Goal: Task Accomplishment & Management: Manage account settings

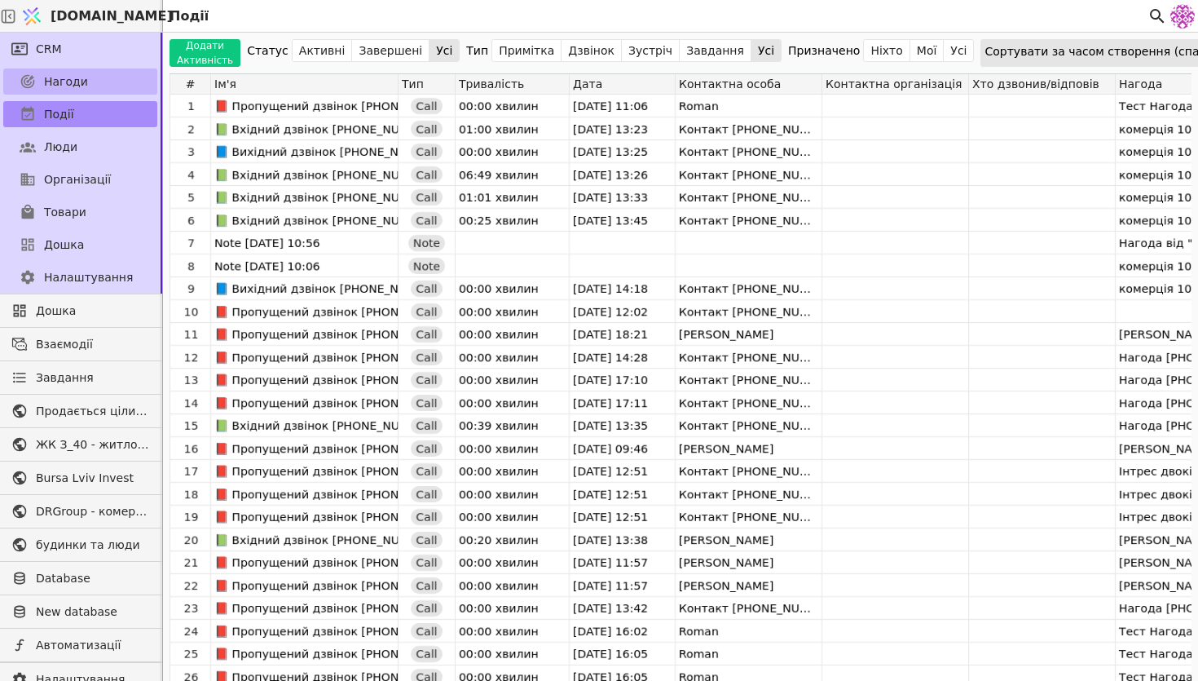
click at [95, 88] on link "Нагоди" at bounding box center [80, 81] width 154 height 26
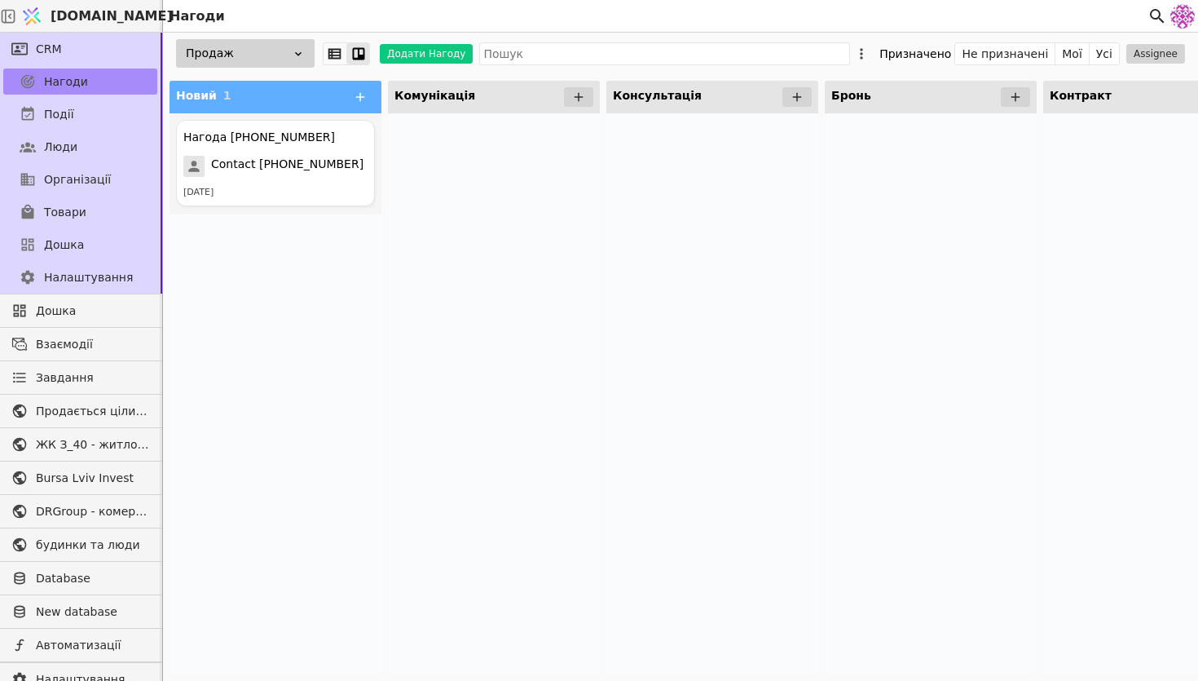
click at [277, 60] on div "Продаж" at bounding box center [245, 53] width 139 height 29
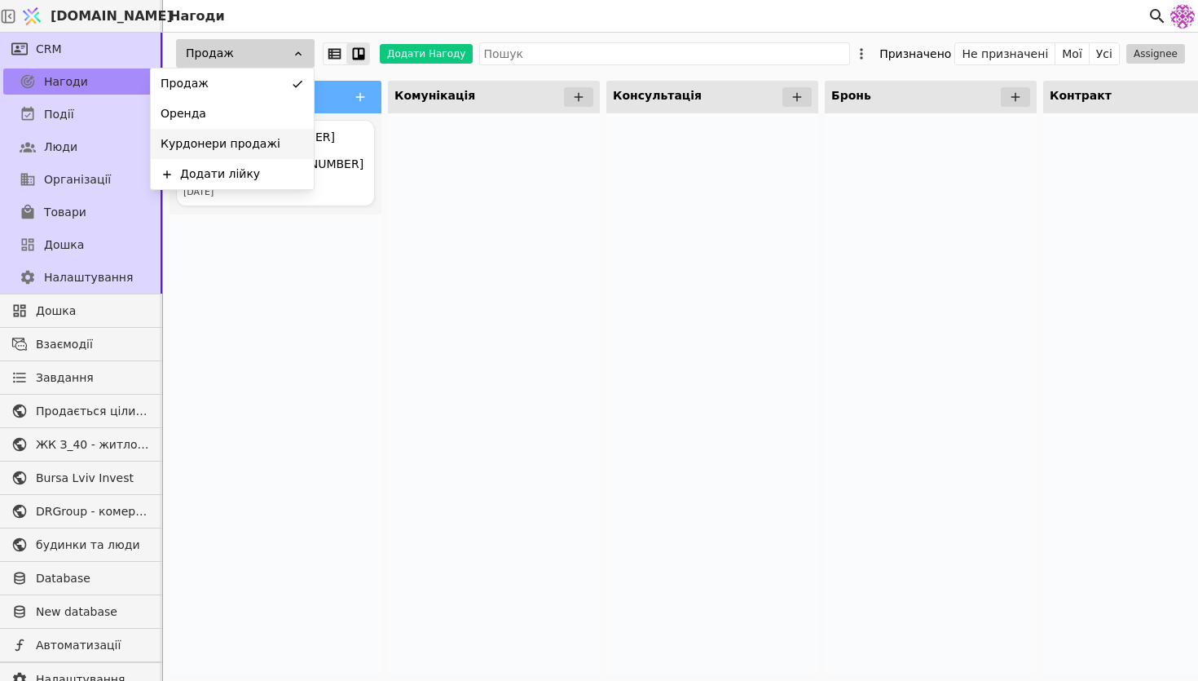
click at [272, 130] on div "Курдонери продажі" at bounding box center [232, 144] width 163 height 30
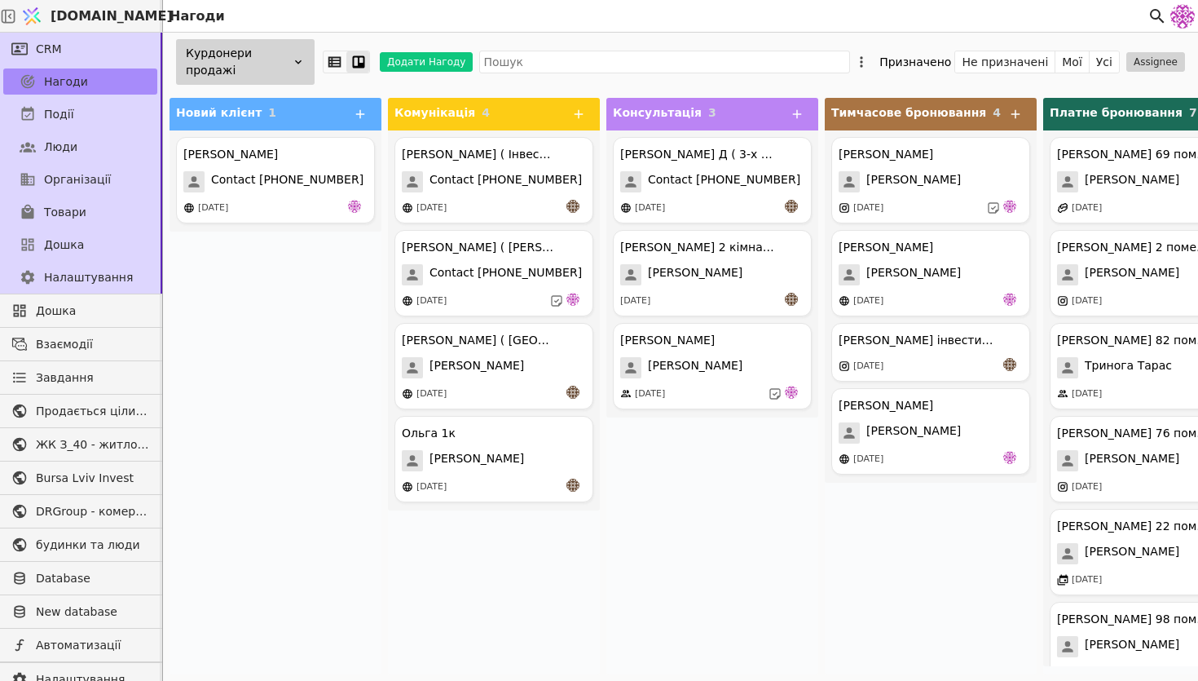
click at [252, 64] on div "Курдонери продажі" at bounding box center [245, 62] width 139 height 46
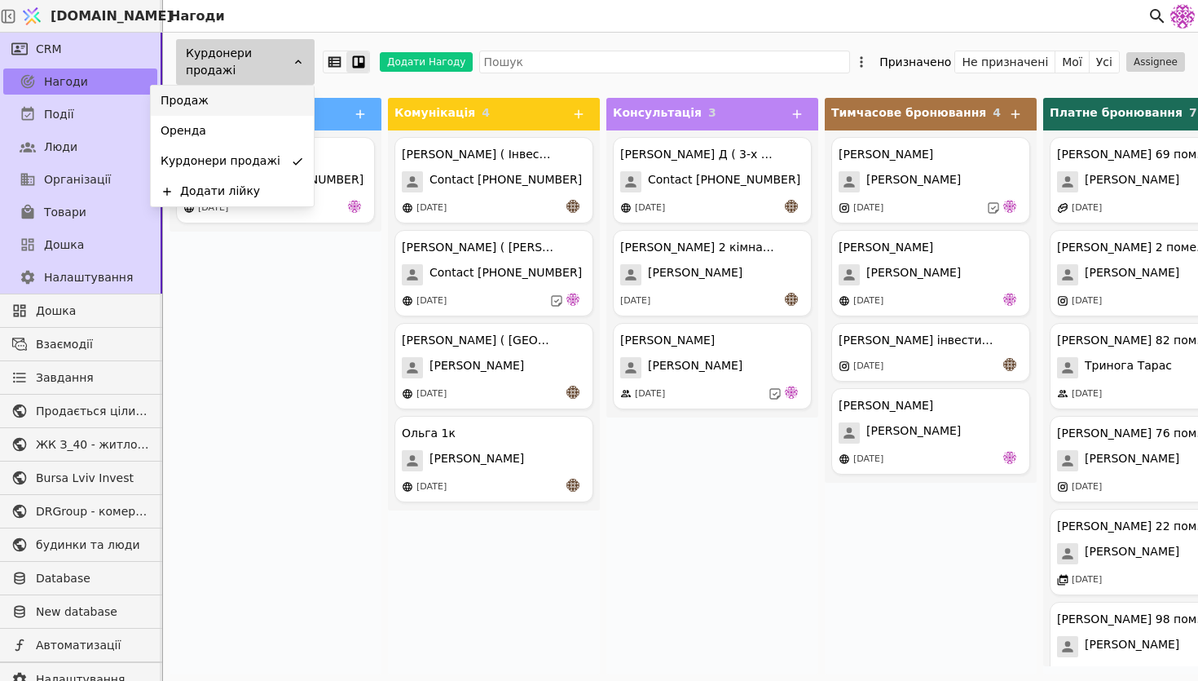
click at [242, 91] on div "Продаж" at bounding box center [232, 101] width 163 height 30
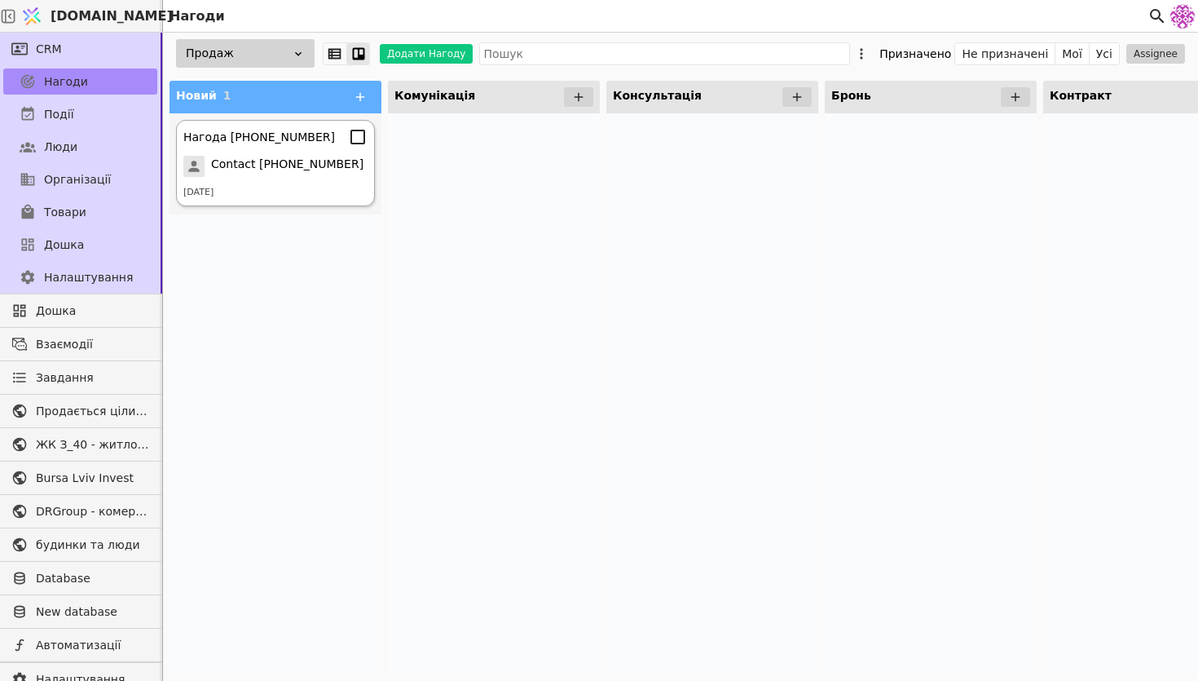
click at [241, 149] on div "Нагода [PHONE_NUMBER] Contact [PHONE_NUMBER] [DATE]" at bounding box center [275, 163] width 199 height 86
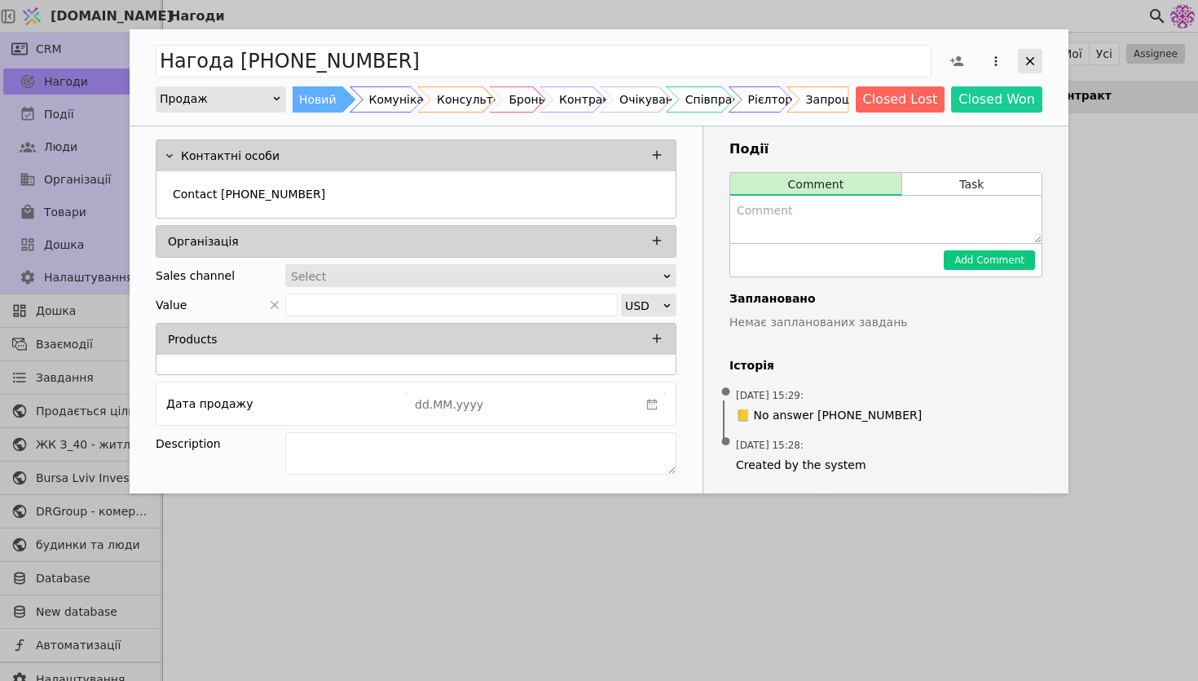
click at [977, 54] on icon "Add Opportunity" at bounding box center [1030, 61] width 15 height 15
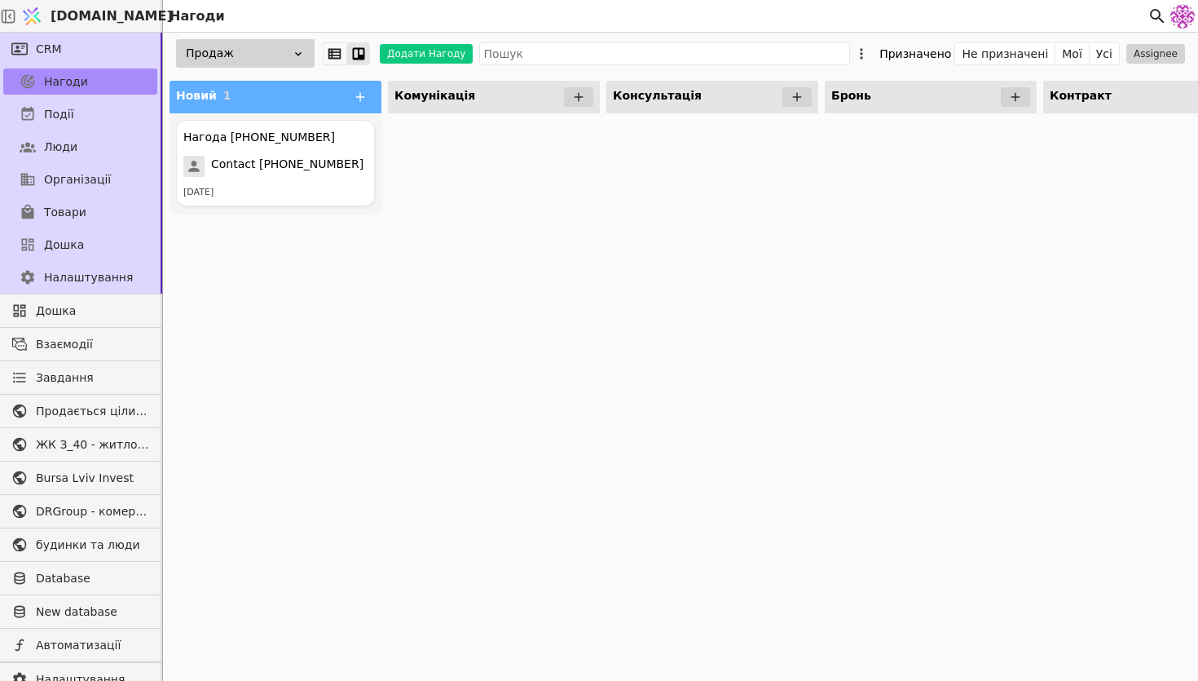
click at [274, 45] on div "Продаж" at bounding box center [245, 53] width 139 height 29
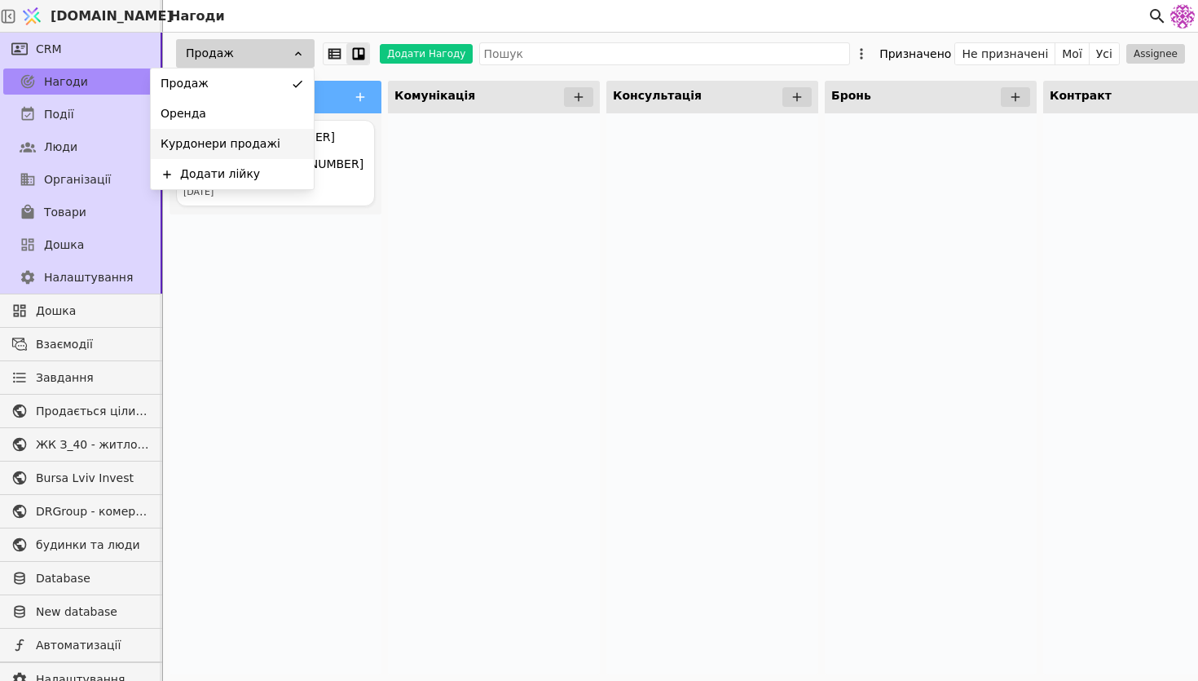
click at [265, 152] on div "Курдонери продажі" at bounding box center [232, 144] width 163 height 30
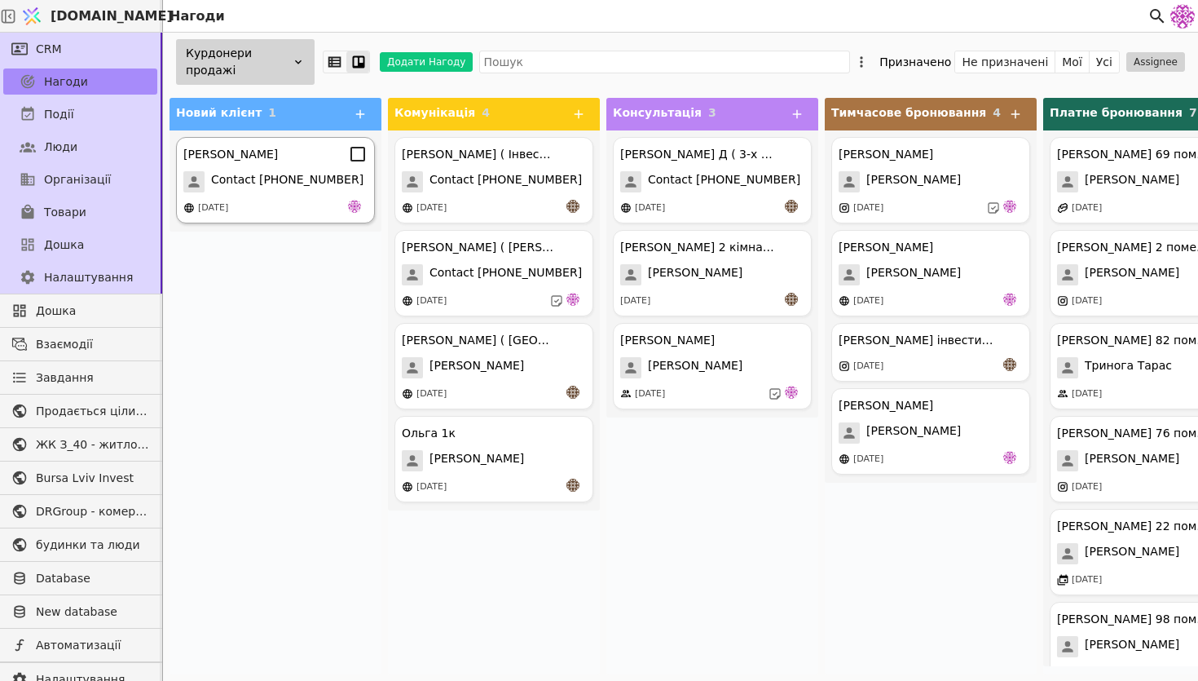
click at [291, 197] on div "[PERSON_NAME] Contact [PHONE_NUMBER] [DATE]" at bounding box center [275, 180] width 199 height 86
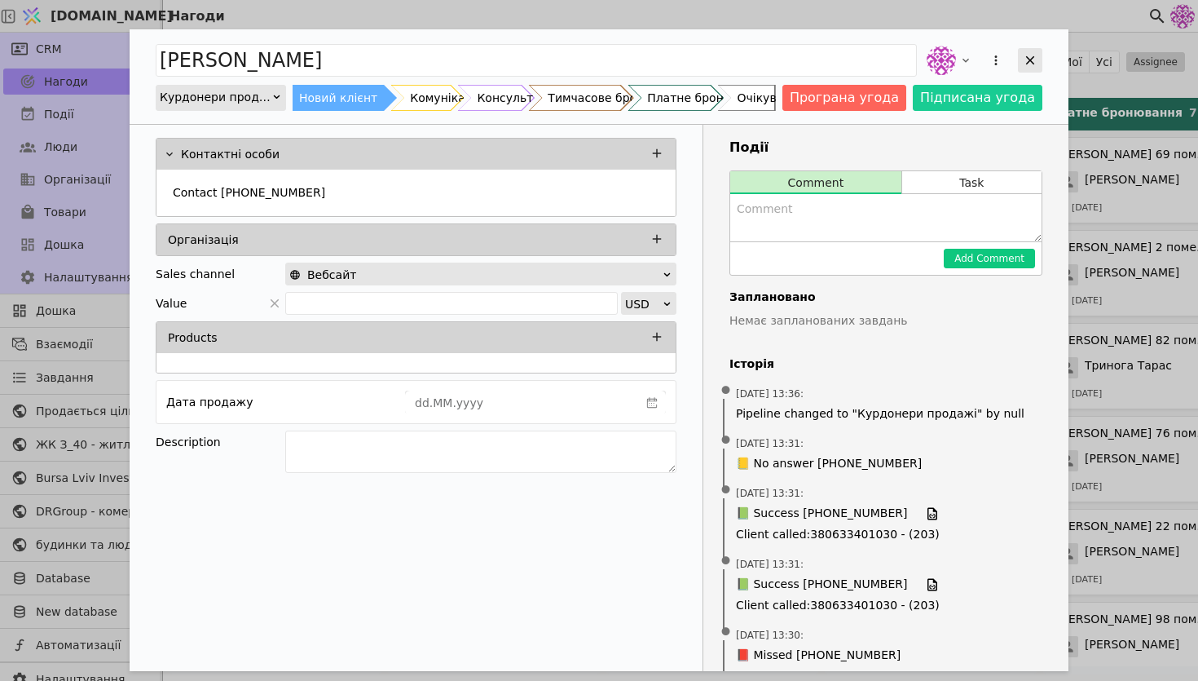
click at [977, 49] on div "Add Opportunity" at bounding box center [1030, 60] width 24 height 24
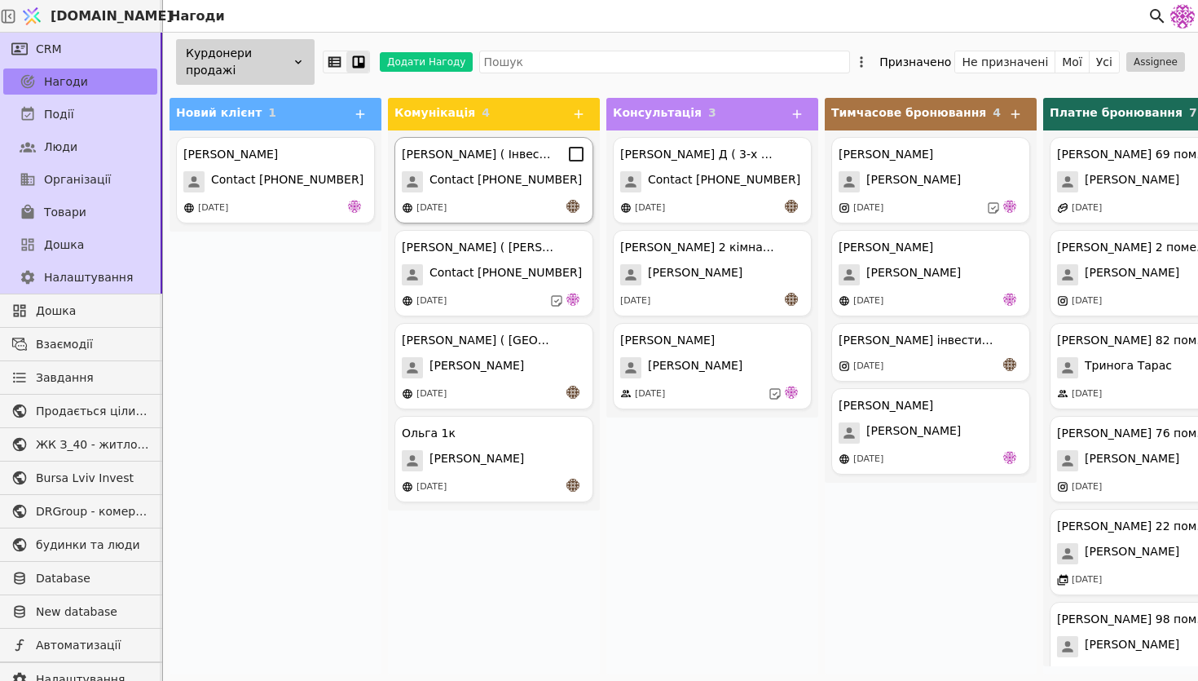
click at [485, 217] on div "[PERSON_NAME] ( Інвестиція ) Contact [PHONE_NUMBER] [DATE]" at bounding box center [493, 180] width 199 height 86
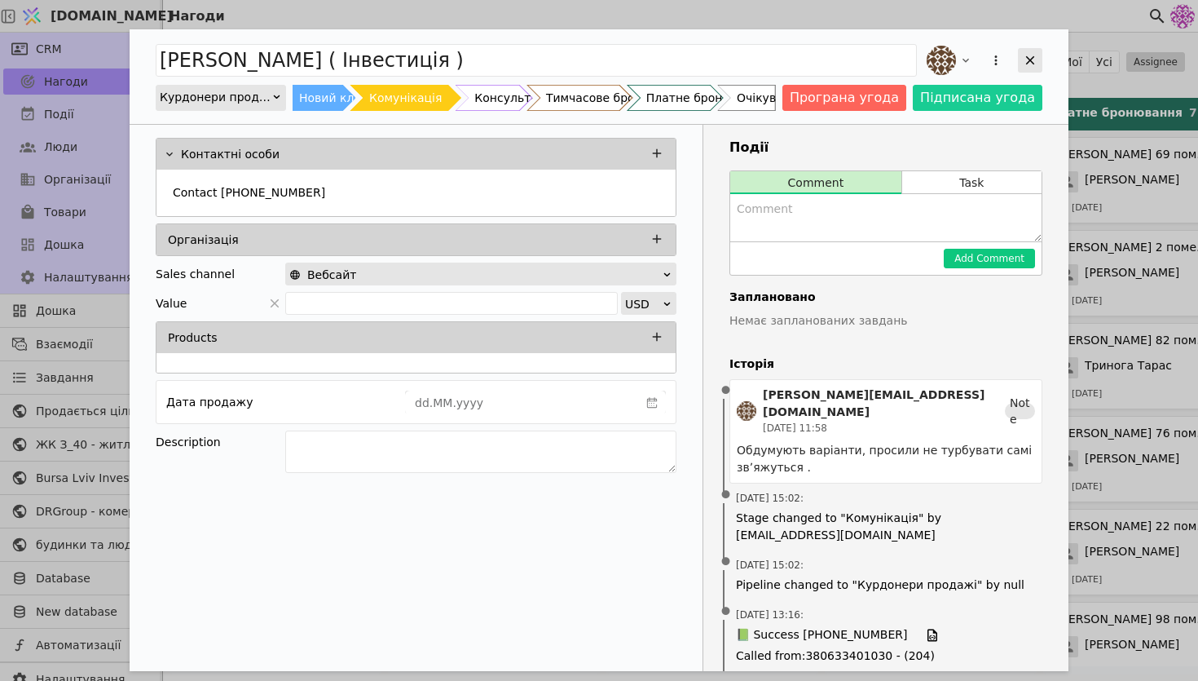
click at [977, 60] on icon "Add Opportunity" at bounding box center [1030, 60] width 15 height 15
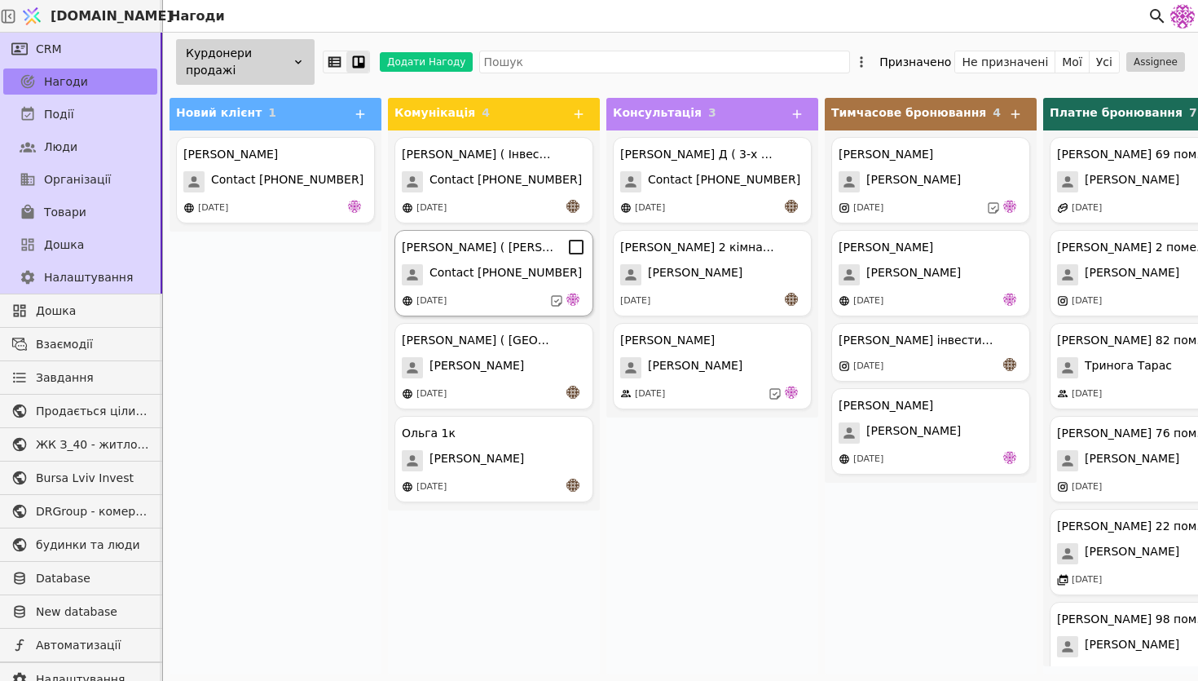
click at [474, 258] on div "[PERSON_NAME] ( [PERSON_NAME] у покупці квартири ) Contact [PHONE_NUMBER] [DATE]" at bounding box center [493, 273] width 199 height 86
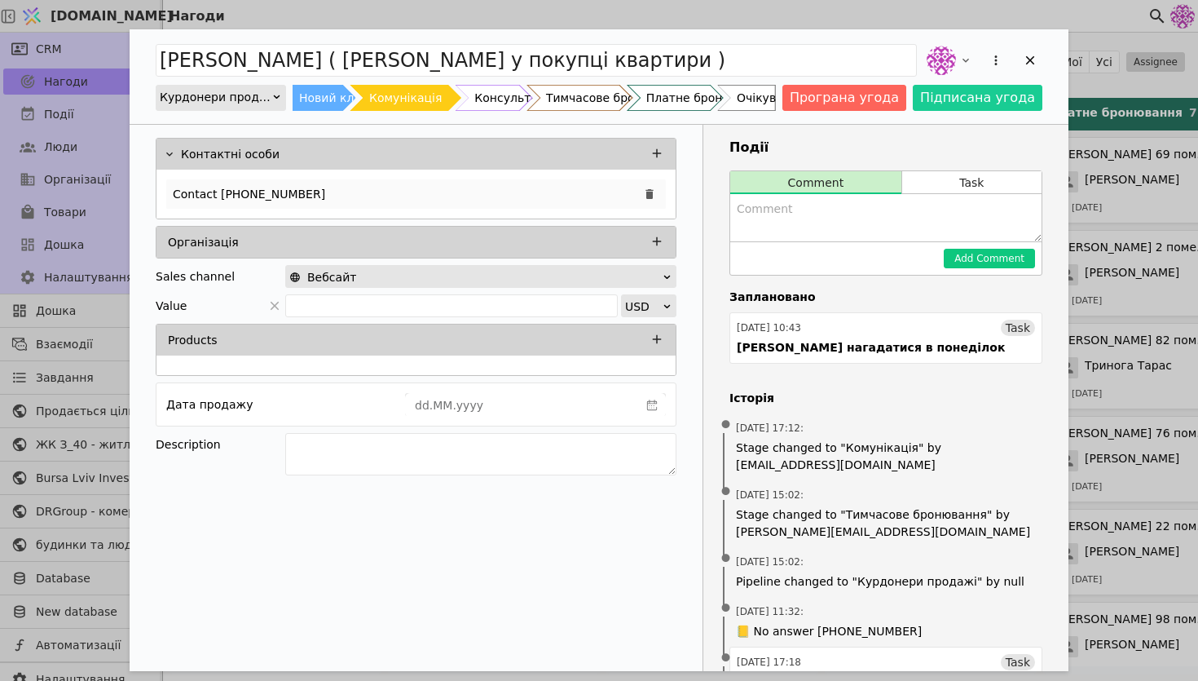
click at [386, 194] on div "Contact [PHONE_NUMBER]" at bounding box center [416, 193] width 500 height 29
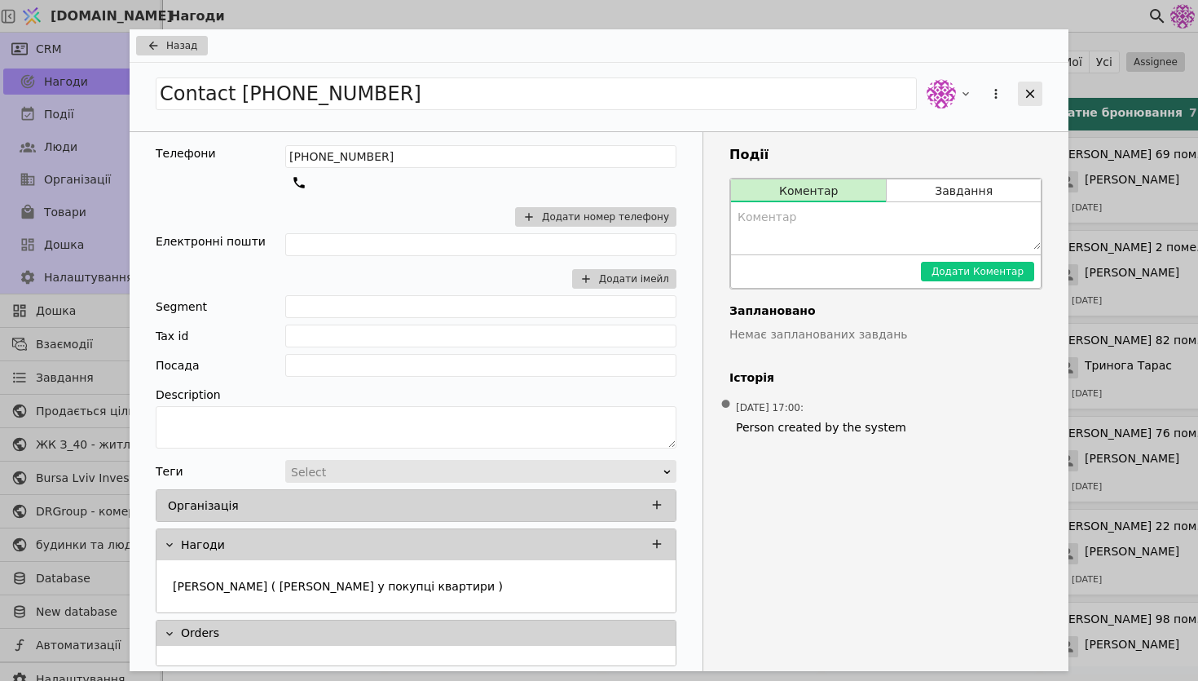
click at [977, 86] on icon "Add Opportunity" at bounding box center [1030, 93] width 15 height 15
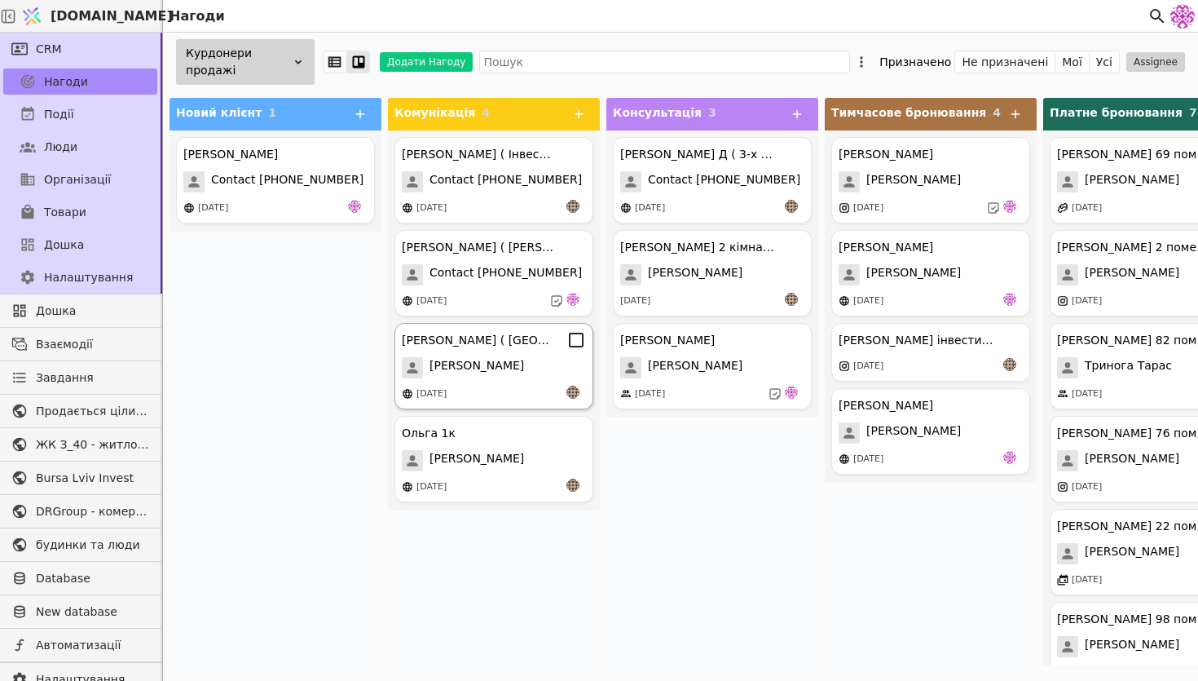
click at [525, 379] on div "[PERSON_NAME] ( [GEOGRAPHIC_DATA] ) [PERSON_NAME] [DATE]" at bounding box center [493, 366] width 199 height 86
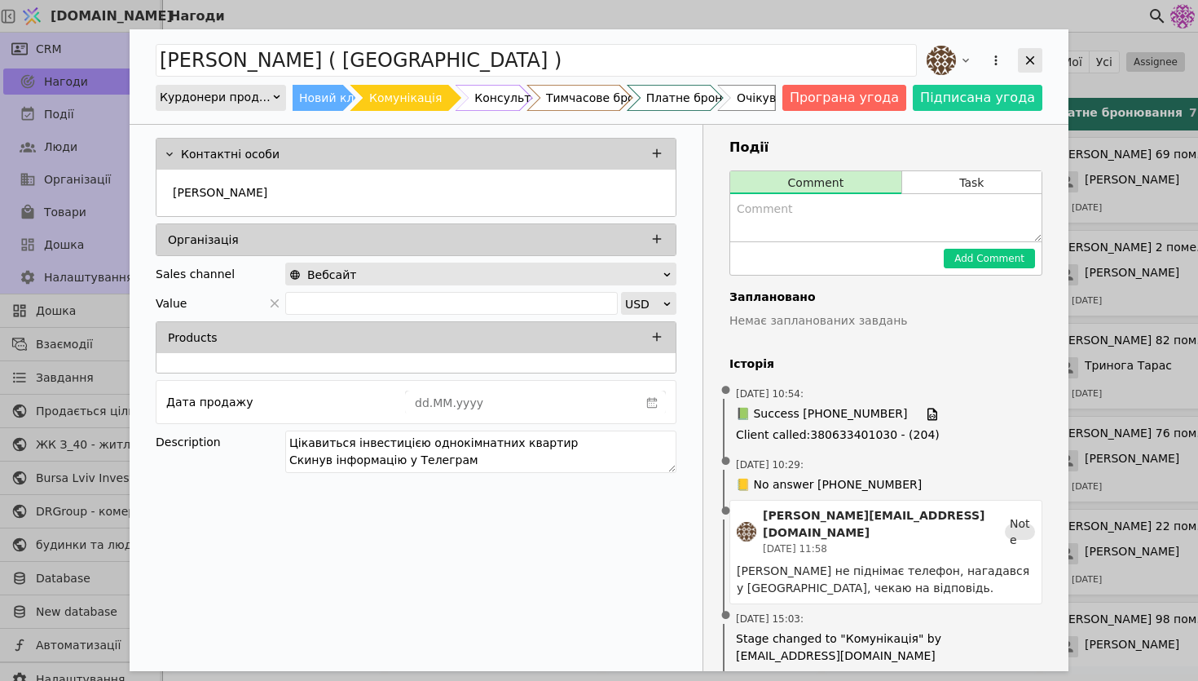
click at [977, 53] on icon "Add Opportunity" at bounding box center [1030, 60] width 15 height 15
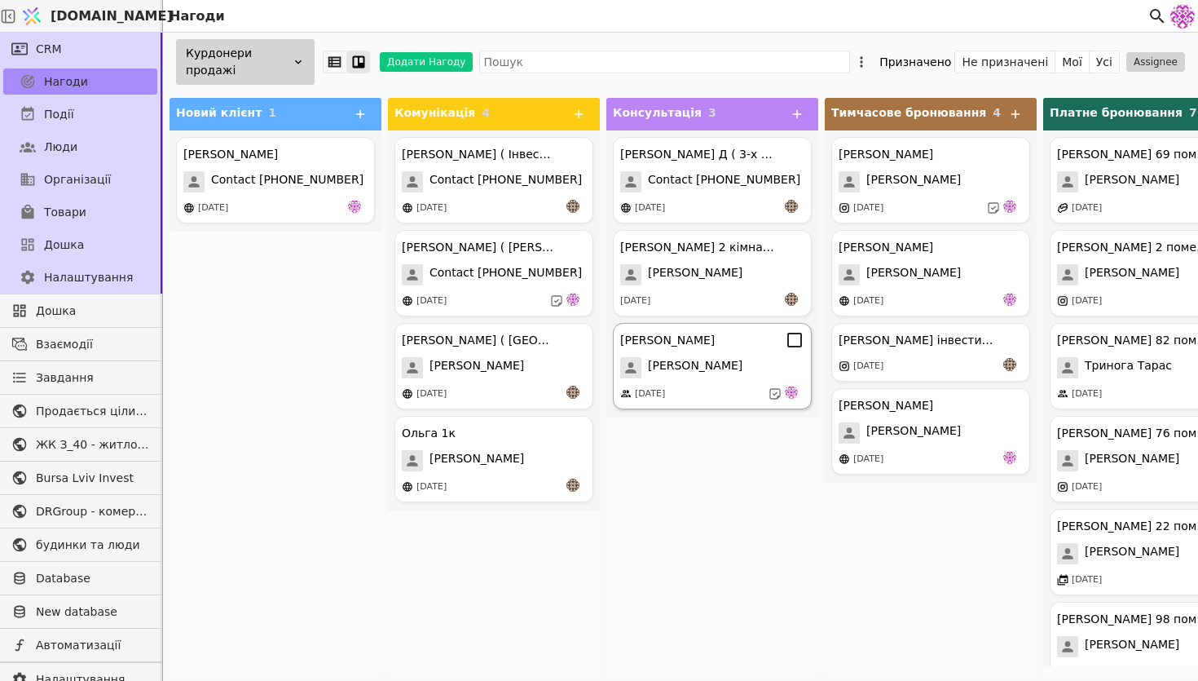
click at [672, 364] on span "[PERSON_NAME]" at bounding box center [695, 367] width 95 height 21
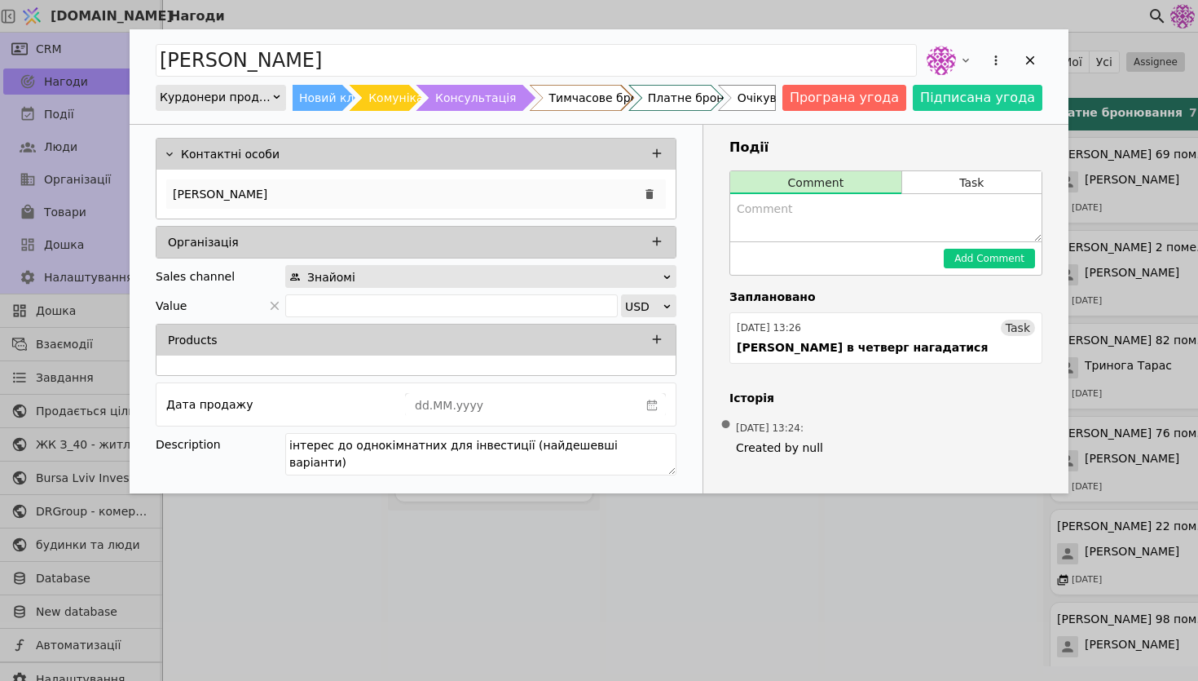
click at [416, 194] on div "[PERSON_NAME]" at bounding box center [416, 193] width 500 height 29
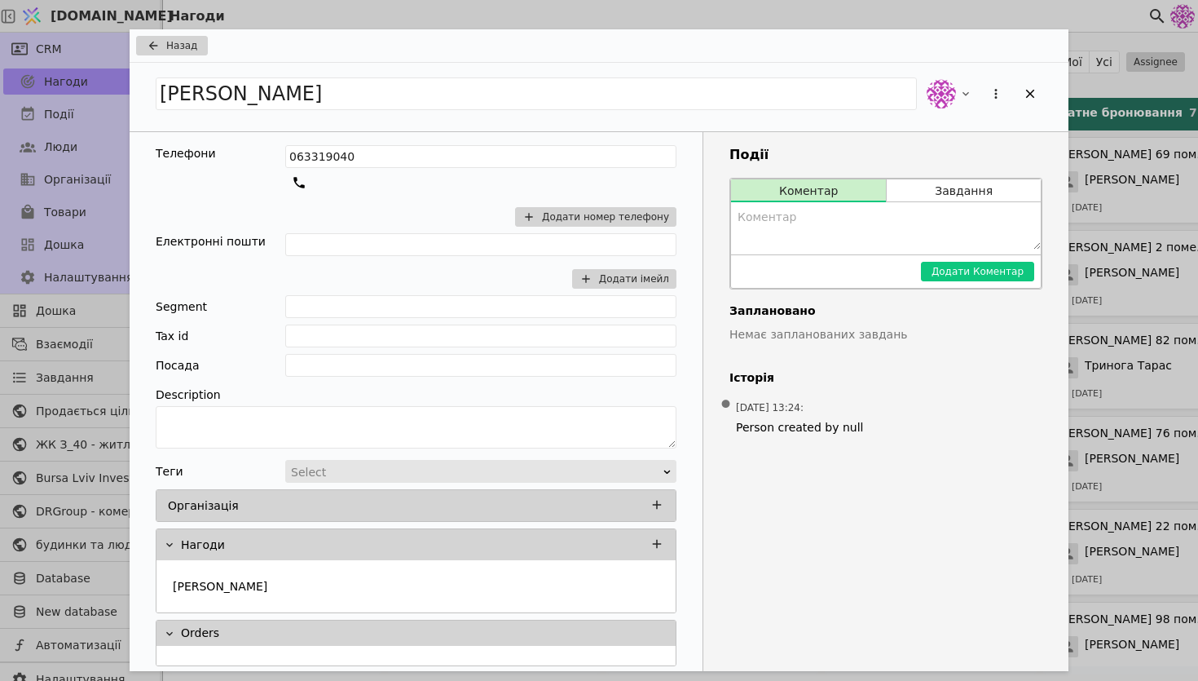
click at [207, 45] on div "Назад" at bounding box center [599, 45] width 939 height 33
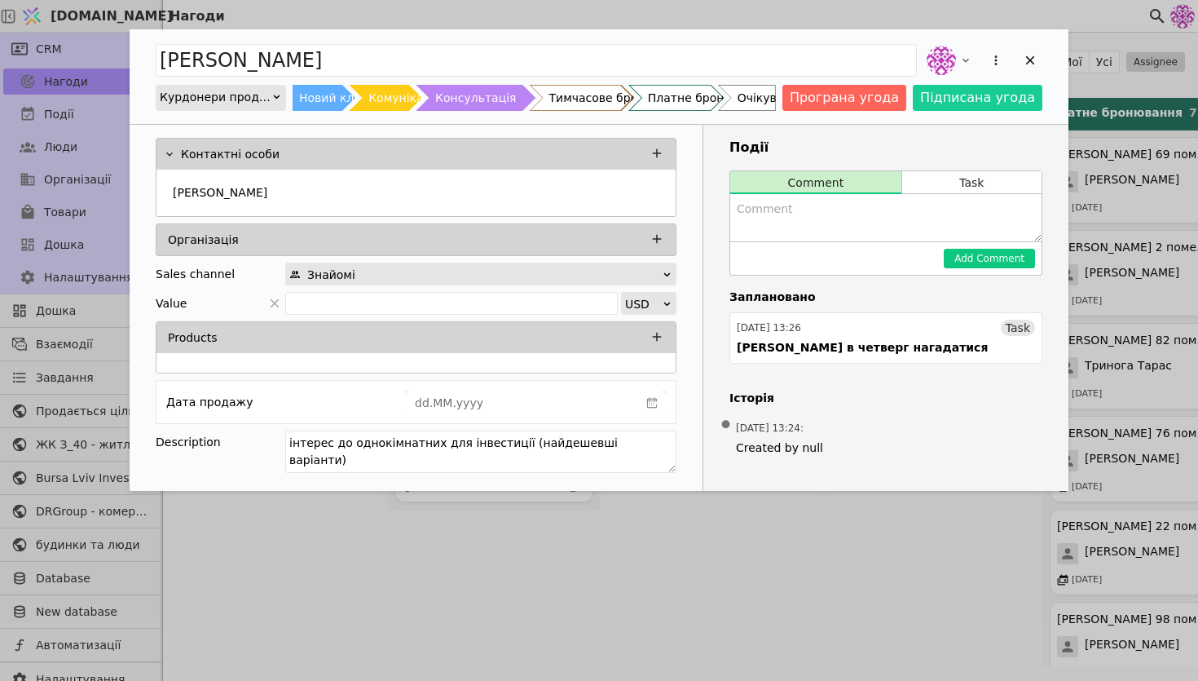
click at [182, 38] on div "[PERSON_NAME] продажі Новий клієнт Комунікація Консультація Тимчасове бронюванн…" at bounding box center [599, 76] width 939 height 95
click at [977, 58] on button "Add Opportunity" at bounding box center [996, 60] width 23 height 23
click at [977, 135] on div "[PERSON_NAME] на завдання Видалити Курдонери продажі Новий клієнт Комунікація К…" at bounding box center [599, 259] width 939 height 461
click at [875, 355] on div "[PERSON_NAME] в четверг нагадатися" at bounding box center [862, 347] width 251 height 17
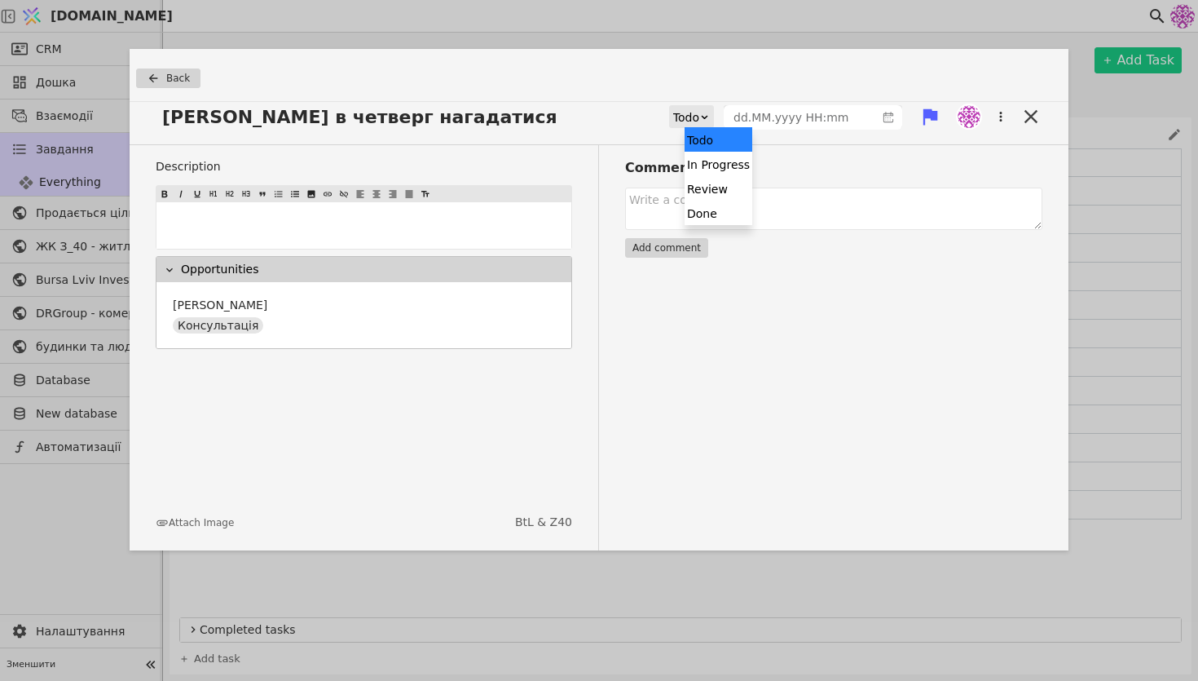
click at [699, 122] on div "Todo" at bounding box center [686, 117] width 26 height 23
click at [709, 218] on div "Done" at bounding box center [719, 212] width 68 height 24
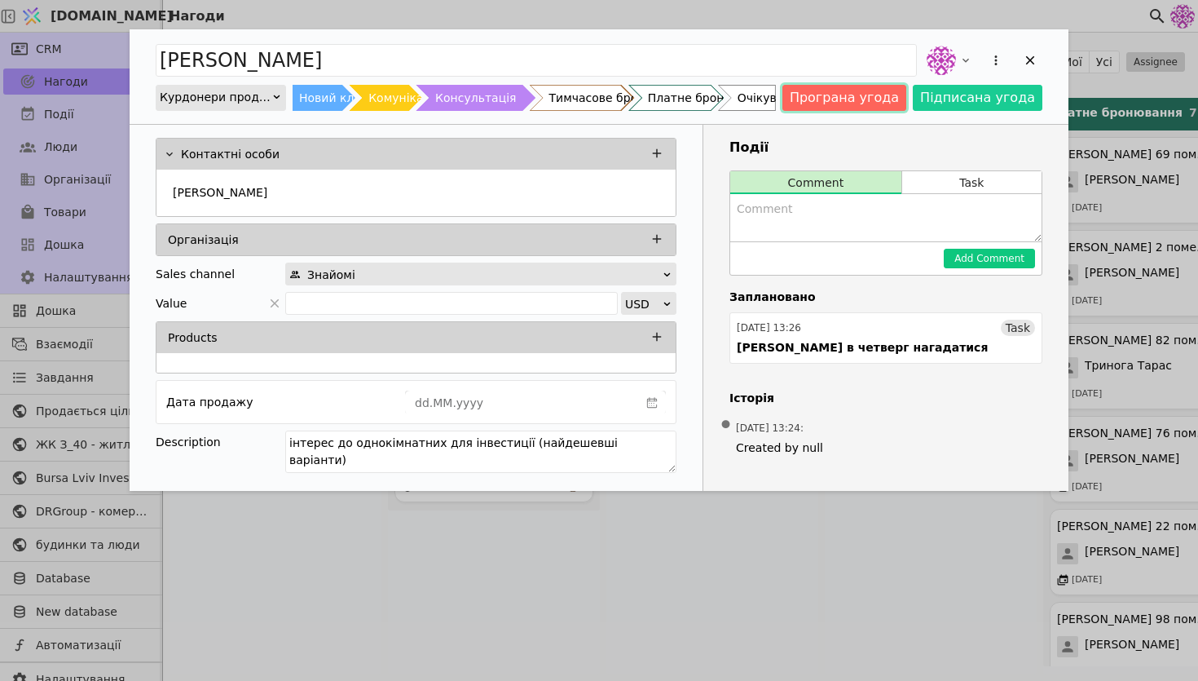
click at [890, 104] on button "Програна угода" at bounding box center [844, 98] width 124 height 26
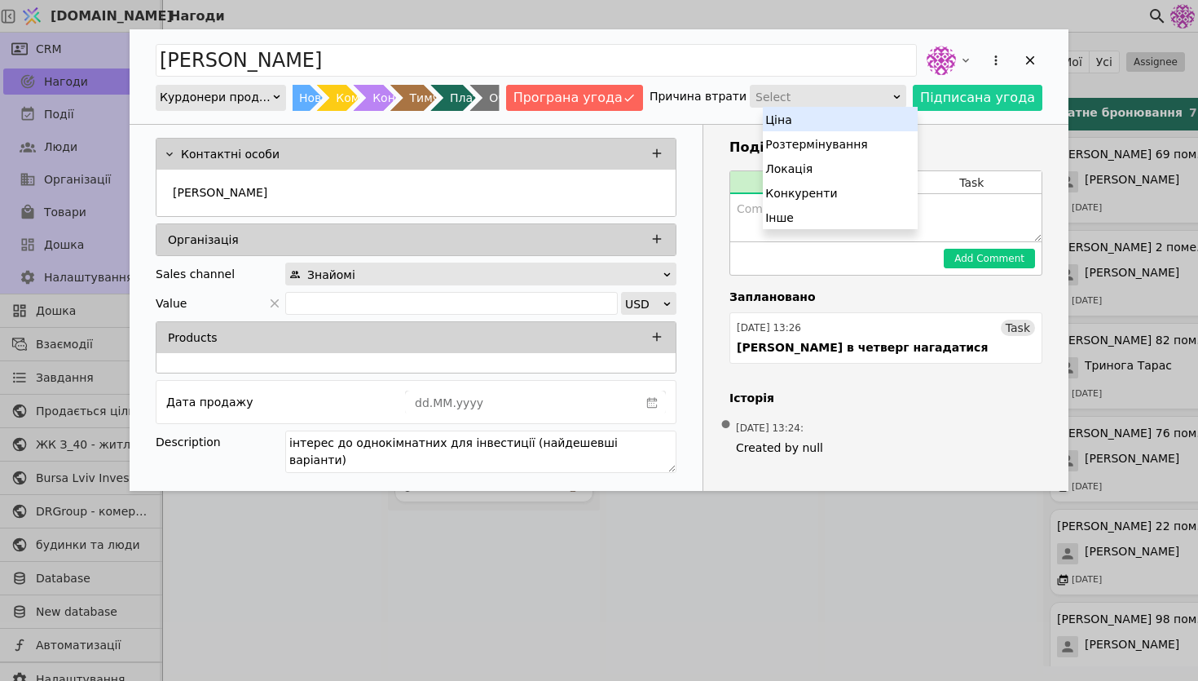
click at [890, 104] on div "Select" at bounding box center [823, 97] width 134 height 23
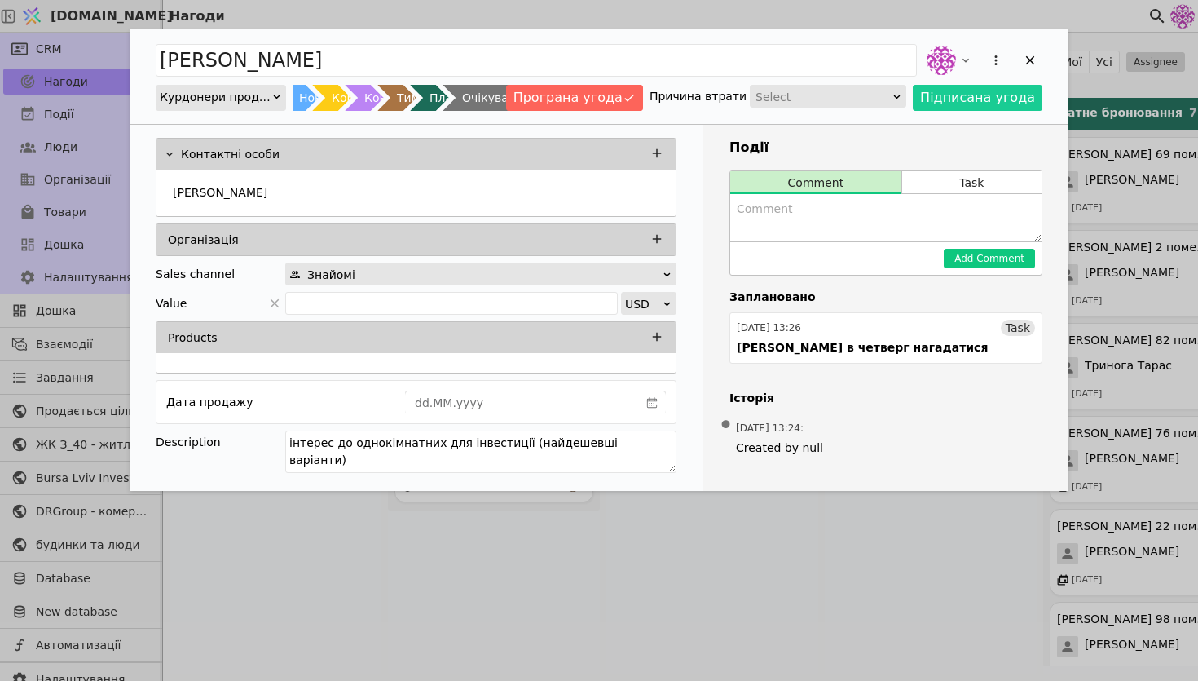
click at [513, 96] on div "Очікування" at bounding box center [496, 98] width 68 height 26
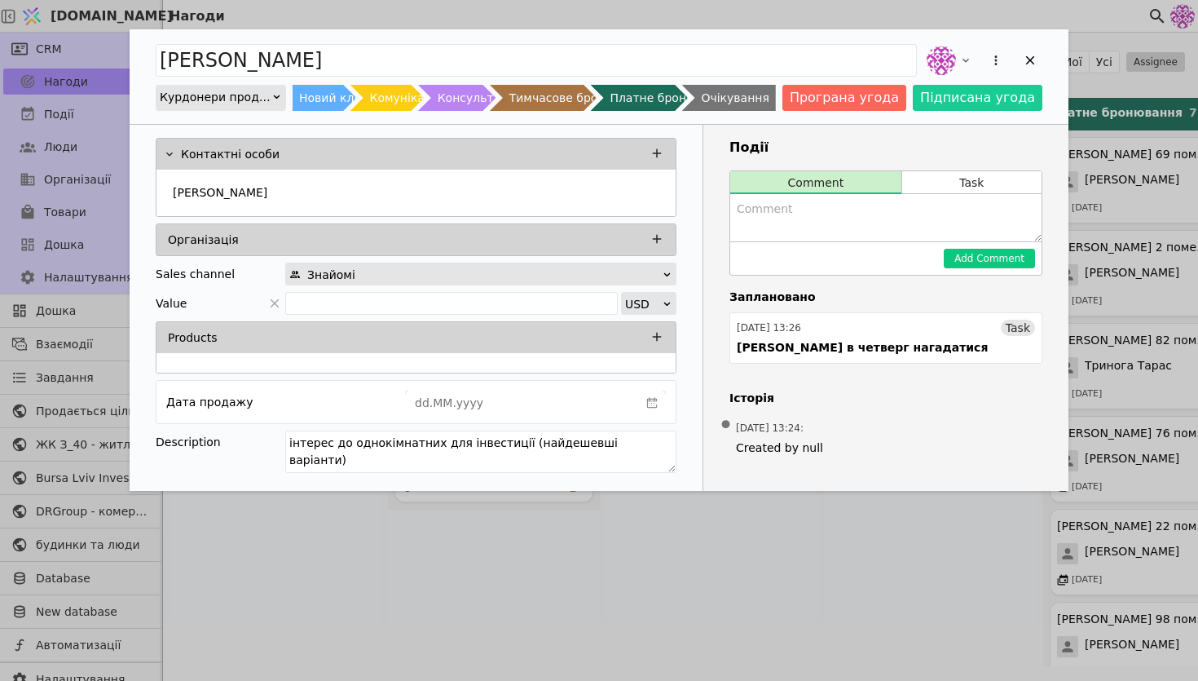
click at [802, 205] on textarea "Add Opportunity" at bounding box center [885, 217] width 311 height 47
type textarea "поки думає"
click at [977, 261] on button "Add Comment" at bounding box center [989, 259] width 91 height 20
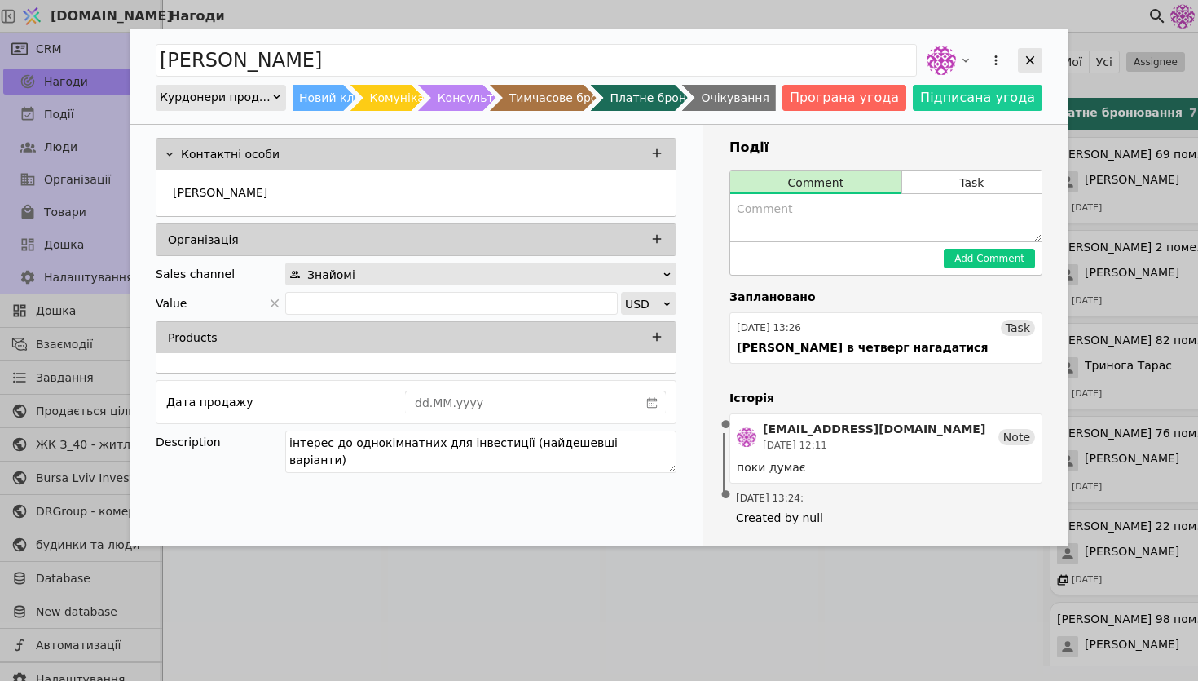
click at [977, 72] on div "Add Opportunity" at bounding box center [1030, 60] width 24 height 24
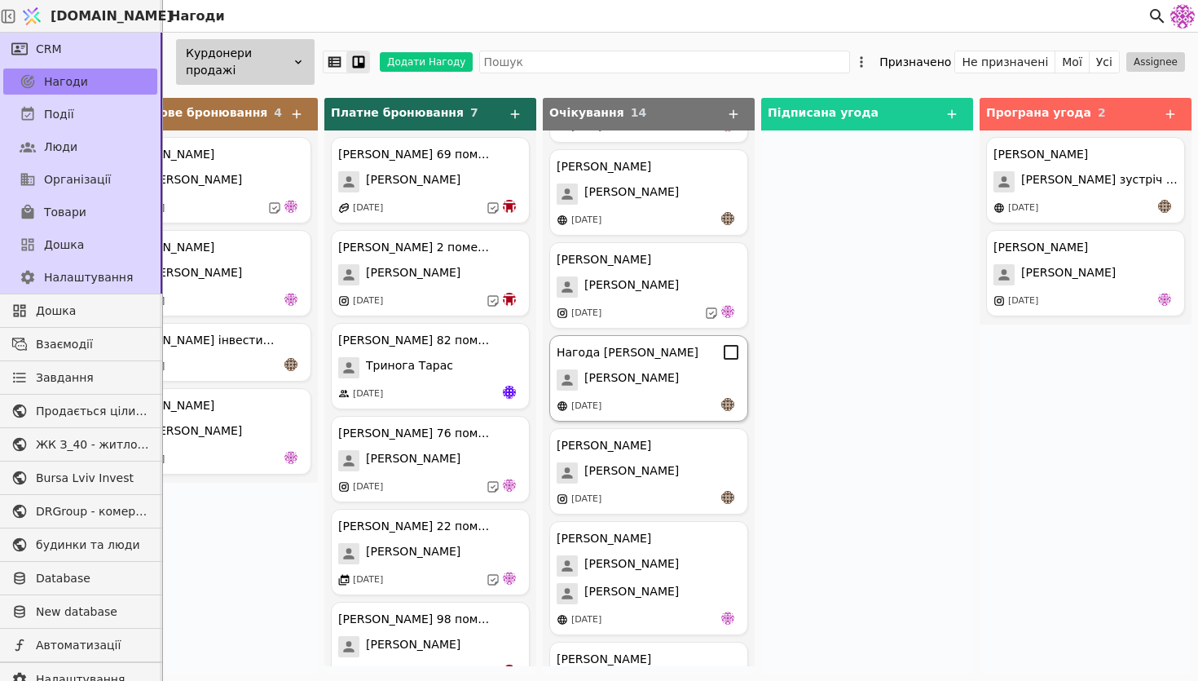
scroll to position [827, 0]
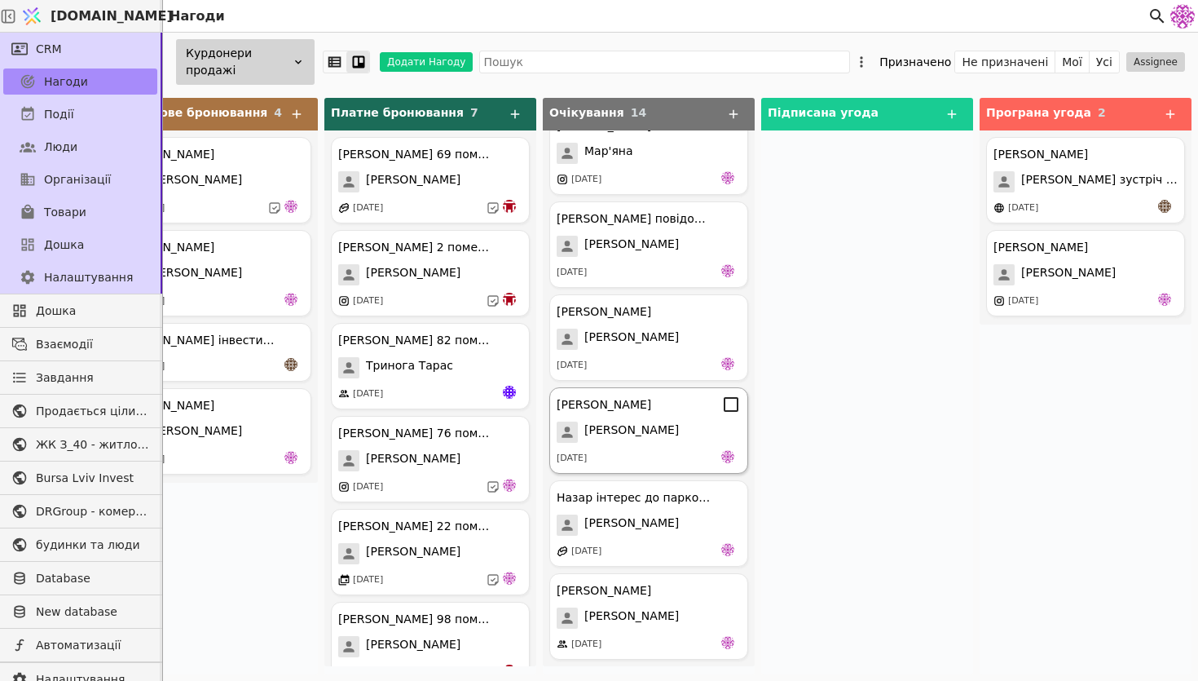
click at [656, 460] on div "[DATE]" at bounding box center [649, 458] width 184 height 16
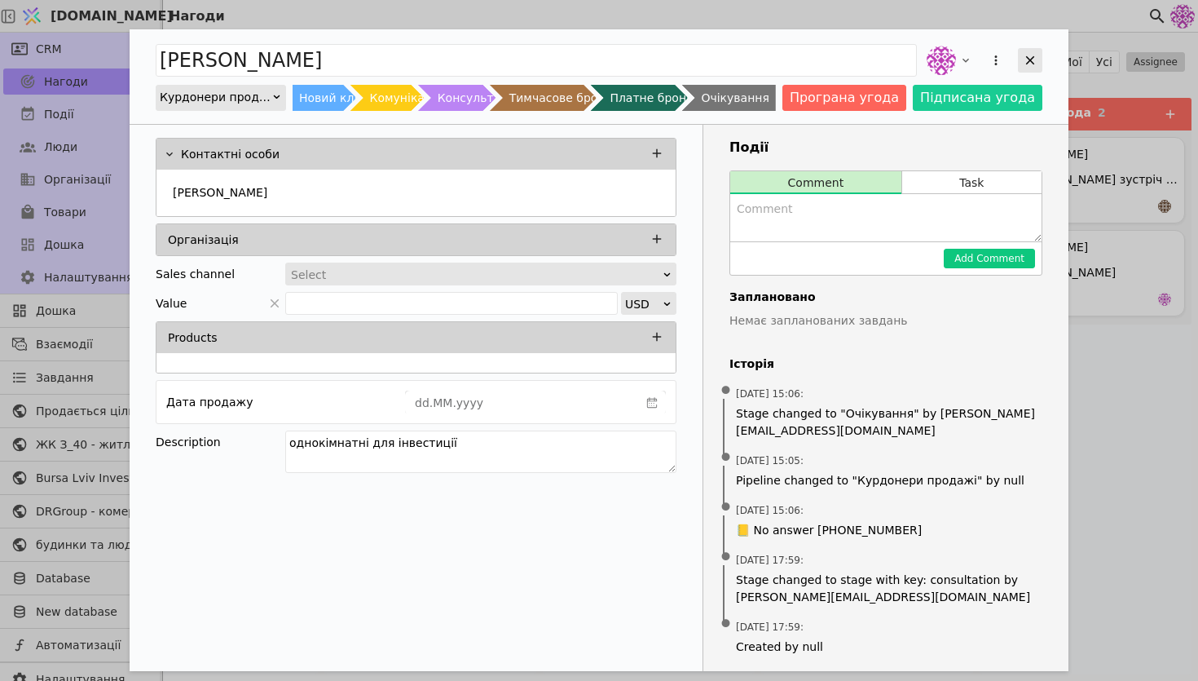
click at [977, 55] on icon "Add Opportunity" at bounding box center [1030, 60] width 15 height 15
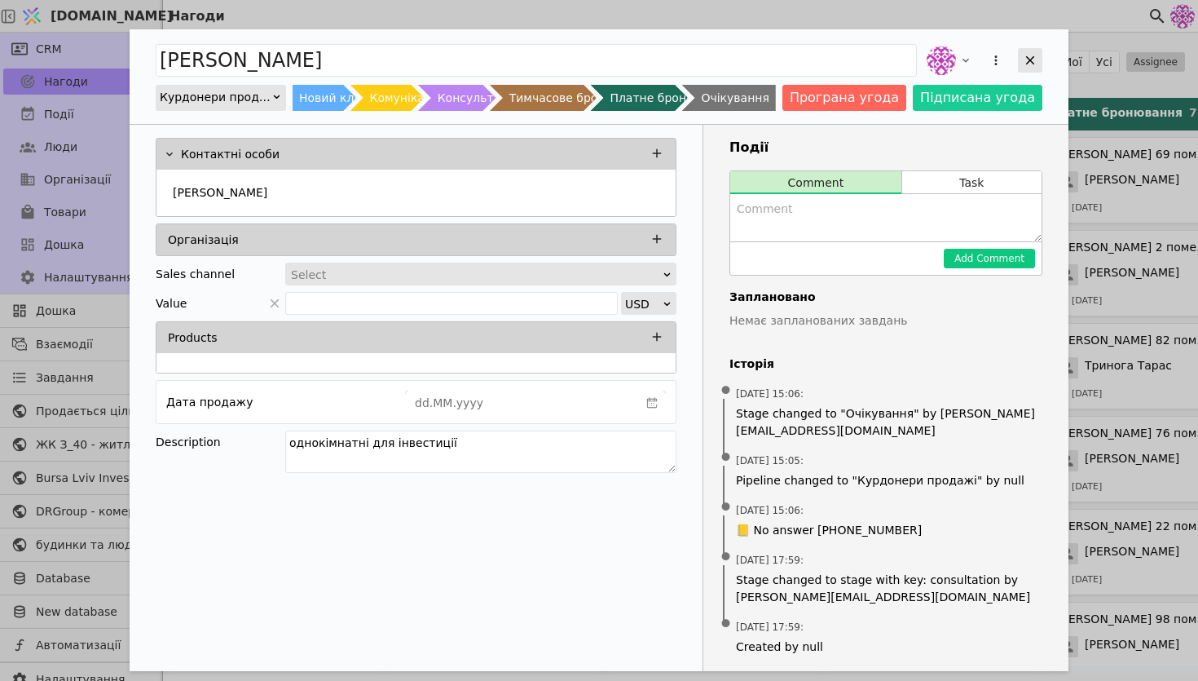
click at [977, 58] on icon "Add Opportunity" at bounding box center [1030, 60] width 9 height 9
